Goal: Task Accomplishment & Management: Use online tool/utility

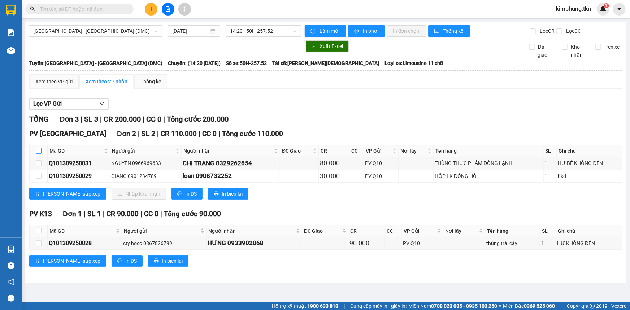
click at [36, 150] on input "checkbox" at bounding box center [39, 151] width 6 height 6
checkbox input "true"
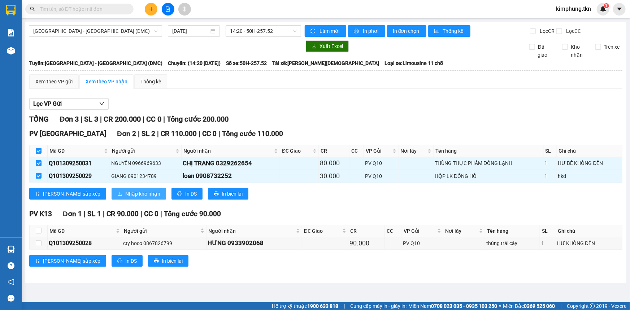
click at [125, 196] on span "Nhập kho nhận" at bounding box center [142, 194] width 35 height 8
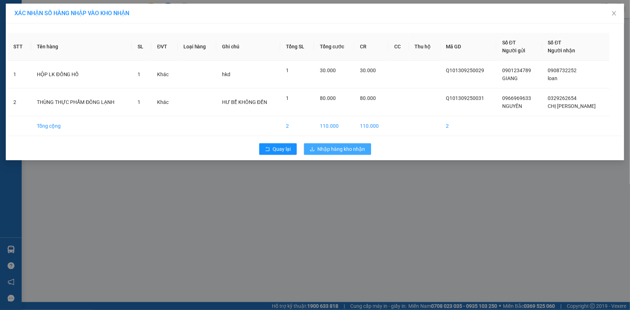
click at [350, 148] on span "Nhập hàng kho nhận" at bounding box center [342, 149] width 48 height 8
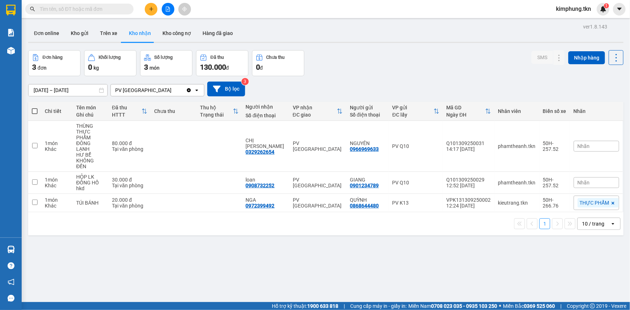
click at [33, 109] on span at bounding box center [35, 111] width 6 height 6
click at [35, 108] on input "checkbox" at bounding box center [35, 108] width 0 height 0
checkbox input "true"
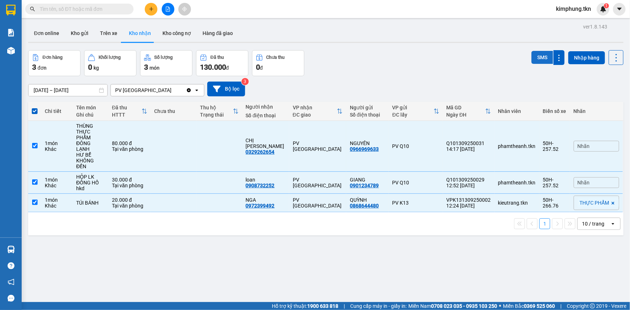
click at [542, 62] on button "SMS" at bounding box center [543, 57] width 22 height 13
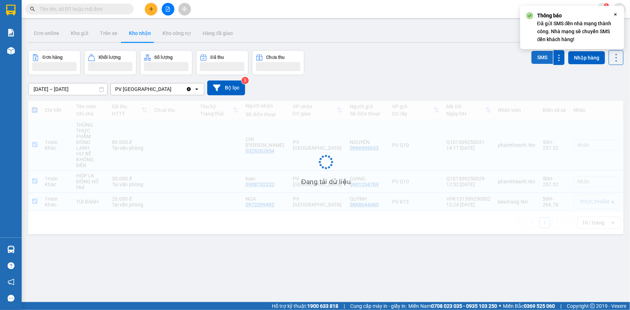
click at [542, 62] on button "SMS" at bounding box center [543, 57] width 22 height 13
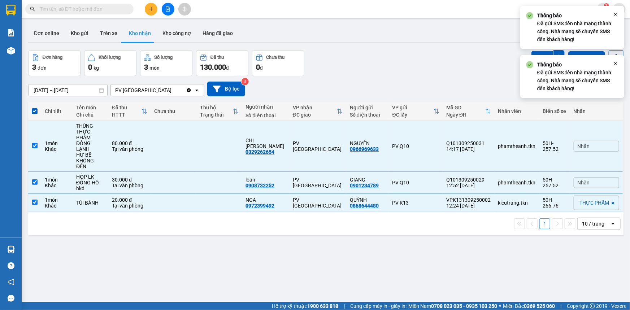
click at [616, 64] on icon "Close" at bounding box center [616, 64] width 6 height 6
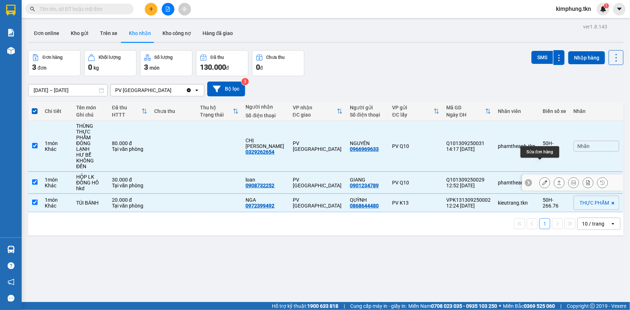
click at [543, 180] on icon at bounding box center [545, 182] width 5 height 5
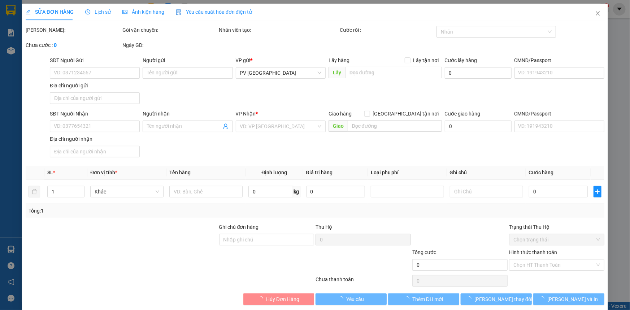
type input "0901234789"
type input "GIANG"
type input "0908732252"
type input "loan"
type input "30.000"
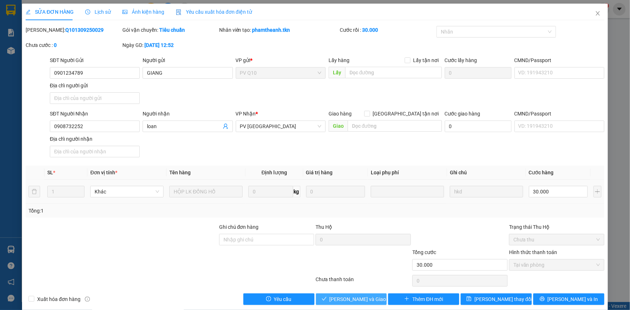
click at [368, 298] on span "[PERSON_NAME] và Giao hàng" at bounding box center [364, 299] width 69 height 8
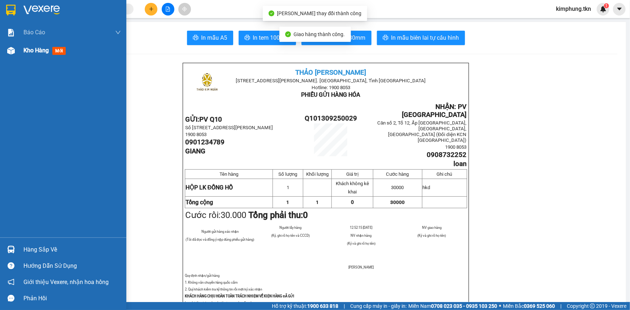
click at [34, 49] on span "Kho hàng" at bounding box center [35, 50] width 25 height 7
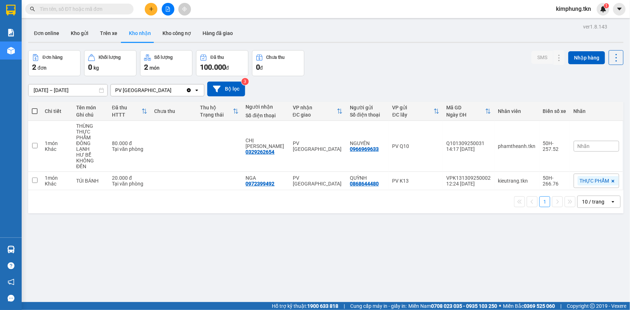
click at [35, 109] on span at bounding box center [35, 111] width 6 height 6
click at [35, 108] on input "checkbox" at bounding box center [35, 108] width 0 height 0
checkbox input "true"
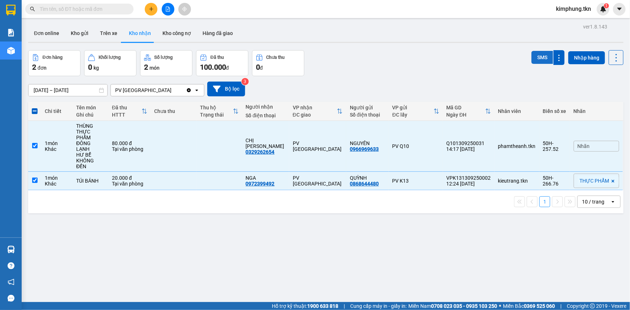
click at [543, 61] on button "SMS" at bounding box center [543, 57] width 22 height 13
click at [542, 61] on button "SMS" at bounding box center [543, 57] width 22 height 13
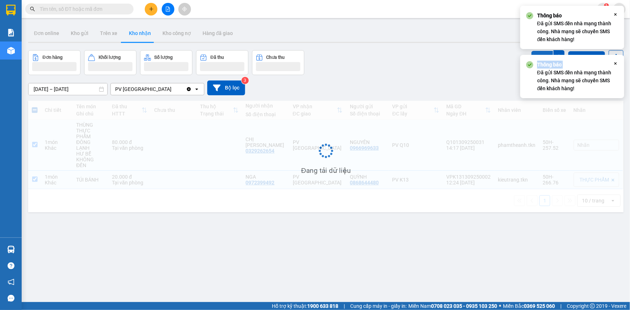
click at [542, 62] on strong "Thông báo" at bounding box center [549, 65] width 25 height 6
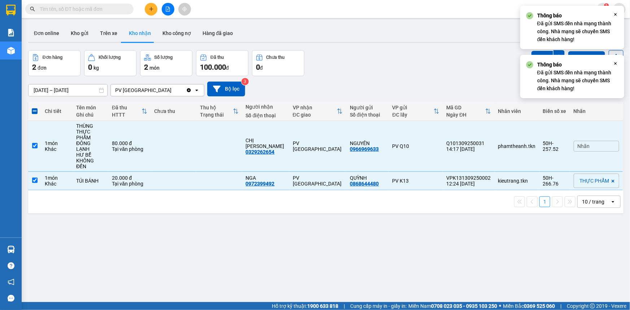
click at [617, 64] on icon "Close" at bounding box center [616, 64] width 6 height 6
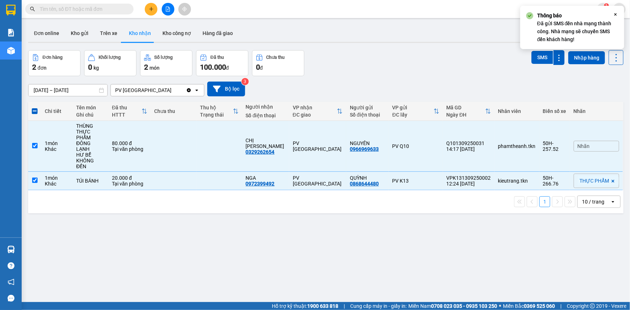
click at [617, 14] on icon "Close" at bounding box center [616, 15] width 6 height 6
